Goal: Transaction & Acquisition: Purchase product/service

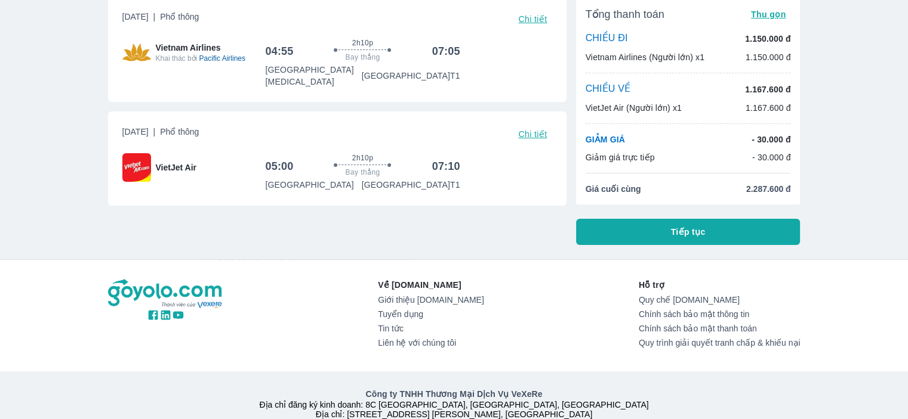
scroll to position [17, 0]
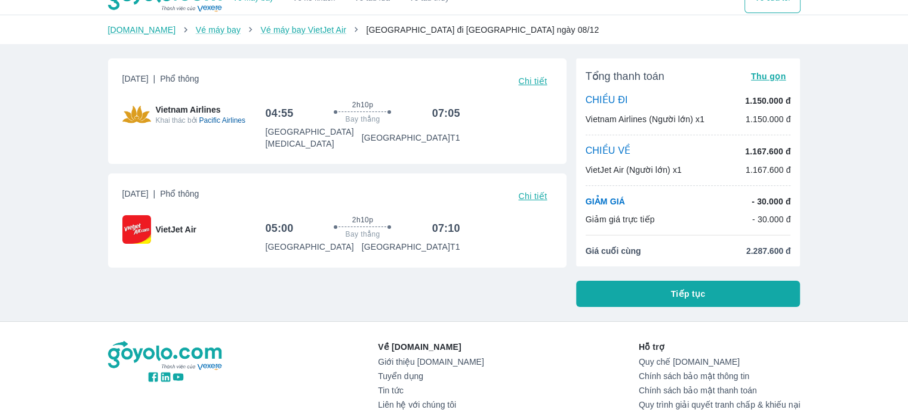
click at [666, 298] on button "Tiếp tục" at bounding box center [688, 294] width 224 height 26
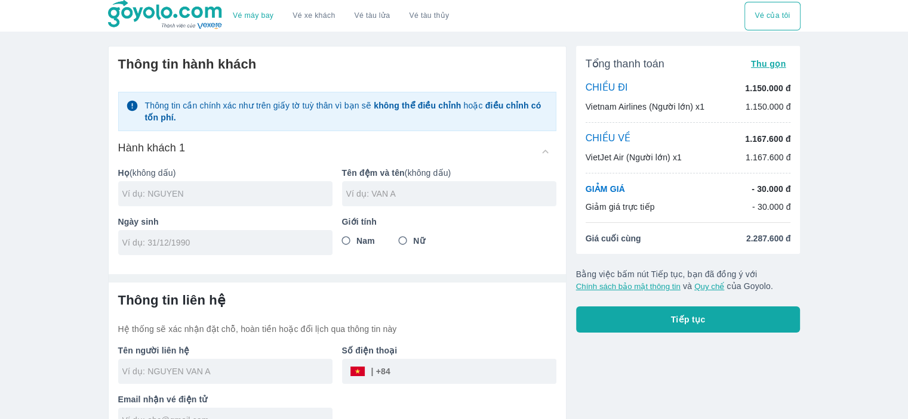
click at [191, 193] on input "text" at bounding box center [227, 194] width 210 height 12
type input "TRAN"
click at [442, 196] on input "text" at bounding box center [451, 194] width 210 height 12
type input "THI MY THANH"
click at [150, 248] on input "tel" at bounding box center [221, 243] width 198 height 12
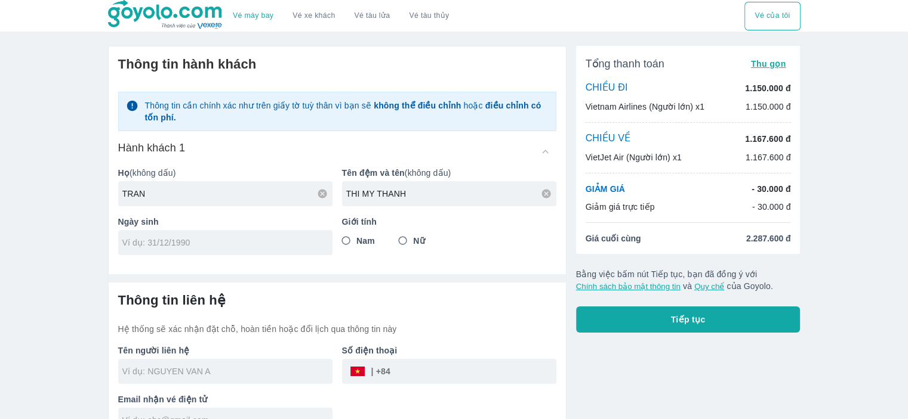
type input "[DATE]"
click at [402, 242] on input "Nữ" at bounding box center [402, 240] width 21 height 21
radio input "true"
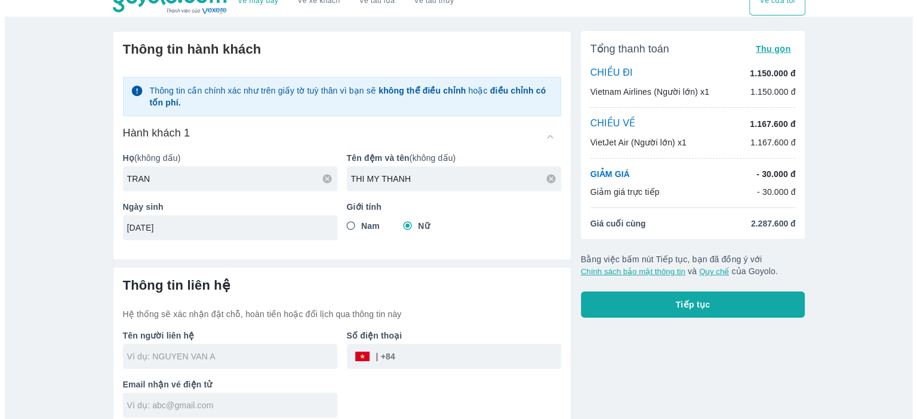
scroll to position [23, 0]
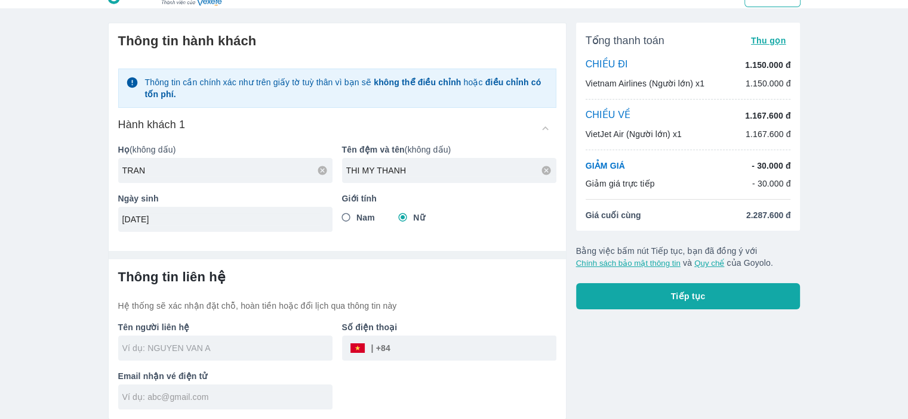
click at [196, 349] on input "text" at bounding box center [227, 349] width 210 height 12
type input "TRAN THI MY THANH"
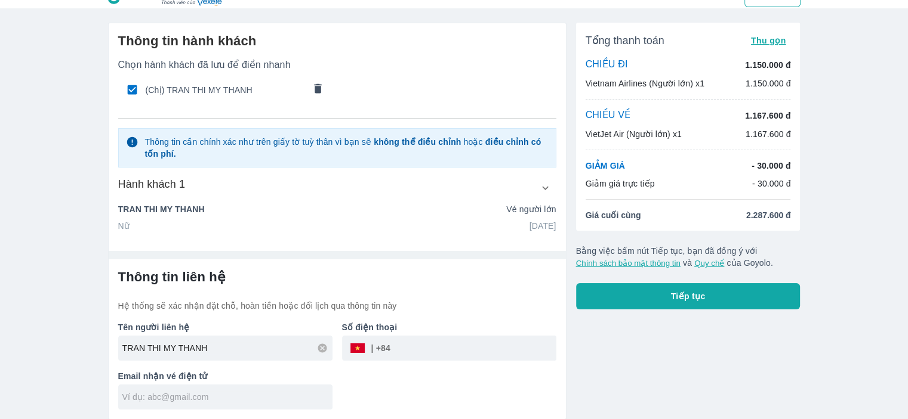
click at [215, 393] on input "text" at bounding box center [227, 397] width 210 height 12
type input "[EMAIL_ADDRESS][DOMAIN_NAME]"
click at [690, 304] on button "Tiếp tục" at bounding box center [688, 296] width 224 height 26
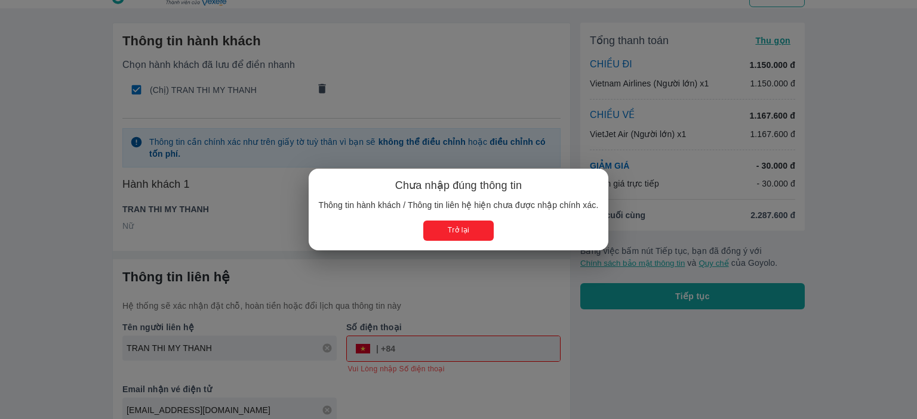
click at [452, 234] on button "Trở lại" at bounding box center [458, 231] width 70 height 20
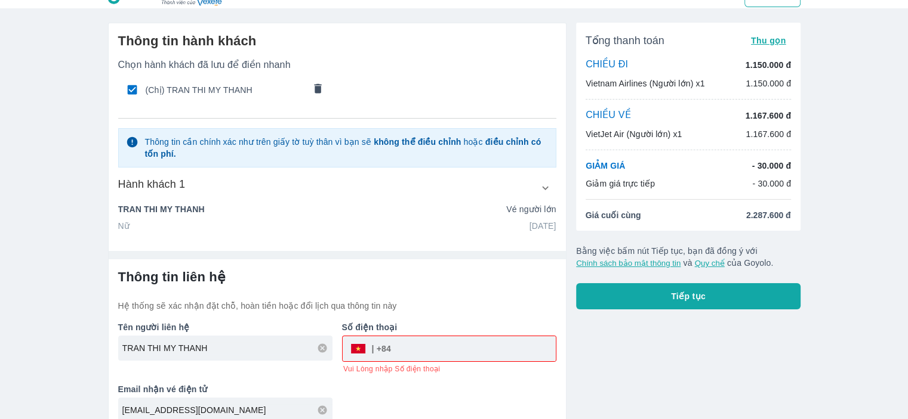
click at [413, 351] on input "tel" at bounding box center [473, 349] width 165 height 29
type input "327841743"
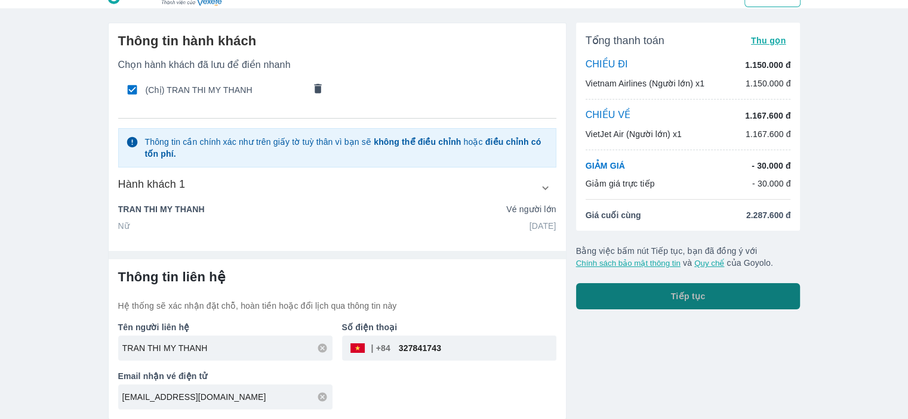
click at [674, 304] on button "Tiếp tục" at bounding box center [688, 296] width 224 height 26
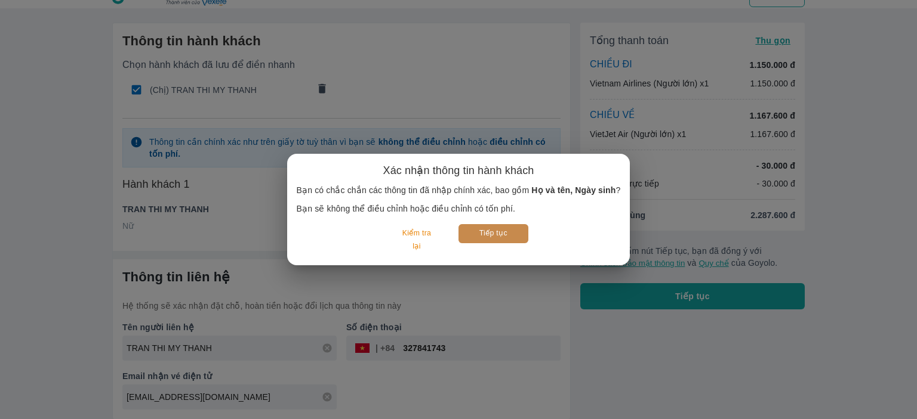
click at [501, 233] on button "Tiếp tục" at bounding box center [493, 233] width 70 height 18
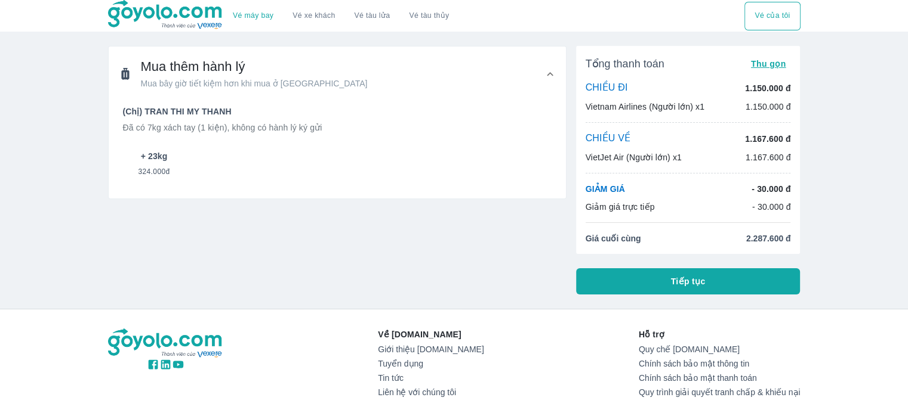
click at [162, 168] on span "324.000đ" at bounding box center [154, 169] width 32 height 14
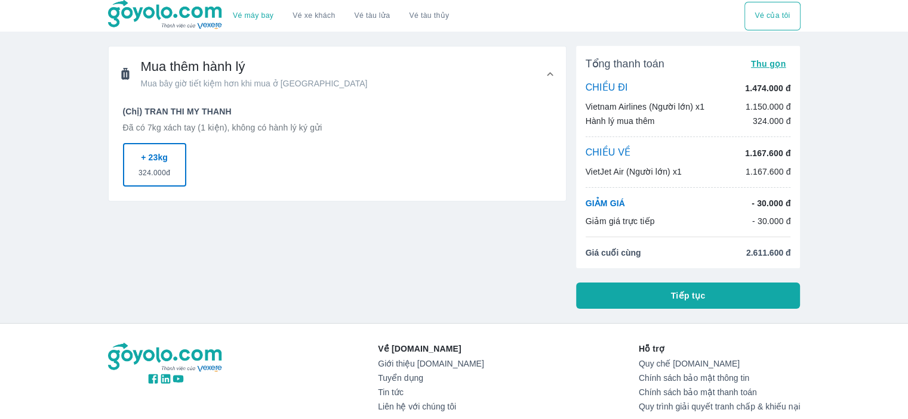
click at [609, 154] on p "CHIỀU VỀ" at bounding box center [607, 153] width 45 height 13
click at [158, 162] on p "+ 23kg" at bounding box center [154, 158] width 27 height 12
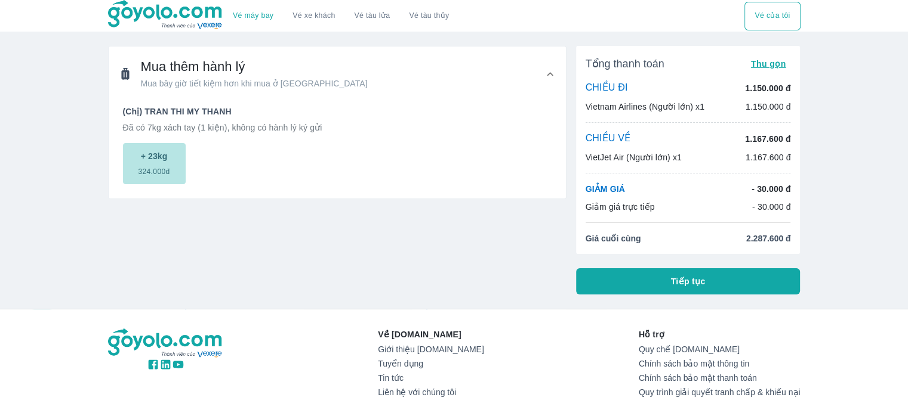
click at [158, 162] on span "324.000đ" at bounding box center [154, 169] width 32 height 14
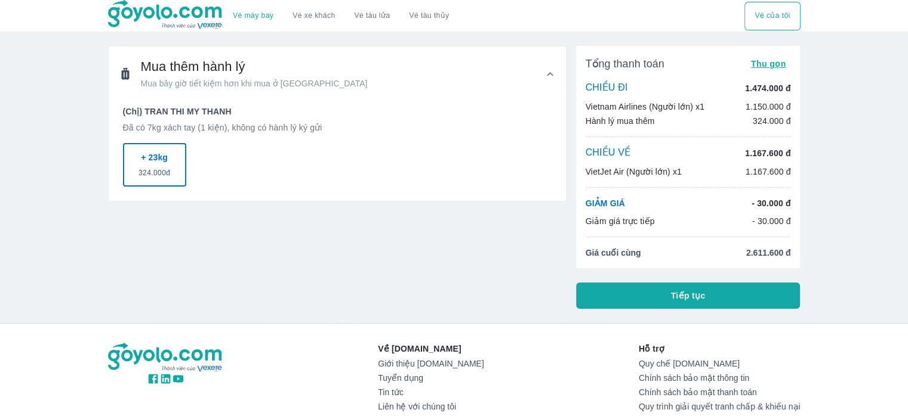
click at [205, 79] on span "Mua bây giờ tiết kiệm hơn khi mua ở [GEOGRAPHIC_DATA]" at bounding box center [254, 84] width 227 height 12
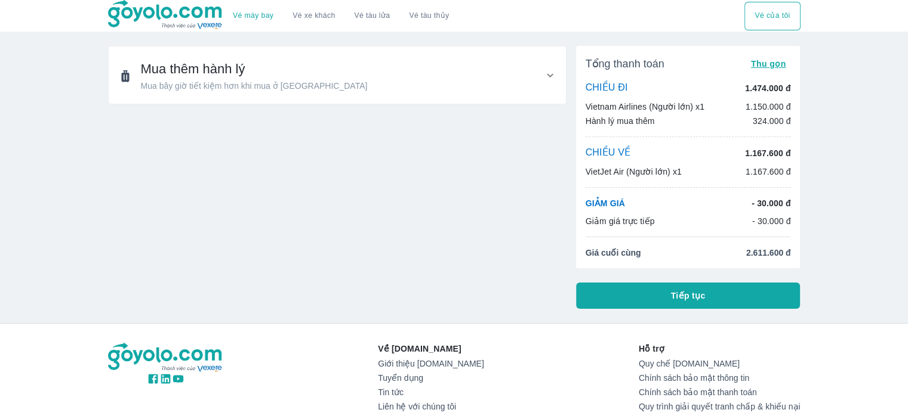
click at [195, 81] on span "Mua bây giờ tiết kiệm hơn khi mua ở [GEOGRAPHIC_DATA]" at bounding box center [254, 86] width 227 height 12
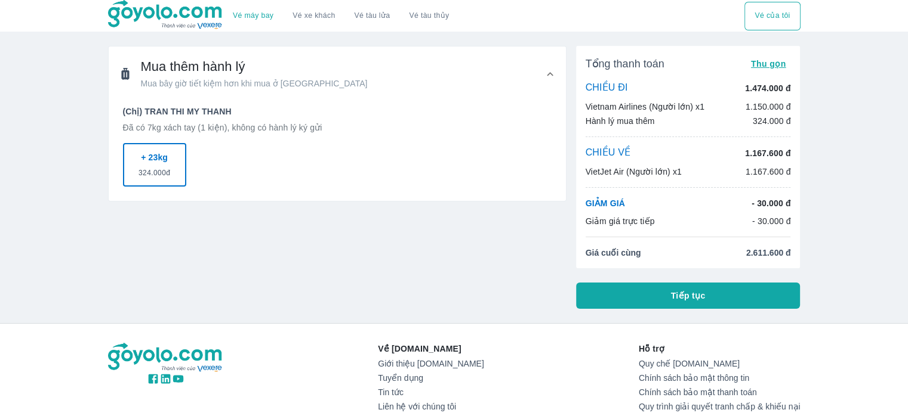
click at [276, 260] on div "Mua thêm hành lý Mua bây giờ tiết kiệm hơn khi mua ở [GEOGRAPHIC_DATA] (Chị) TR…" at bounding box center [332, 172] width 468 height 273
